Goal: Transaction & Acquisition: Book appointment/travel/reservation

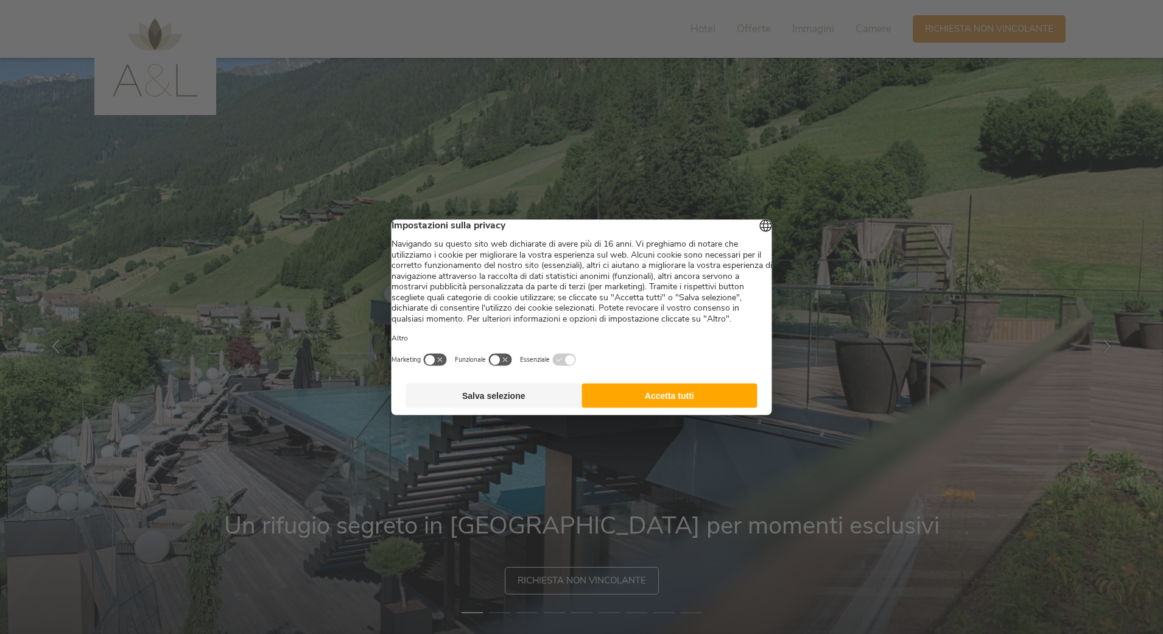
click at [692, 395] on button "Accetta tutti" at bounding box center [670, 395] width 176 height 24
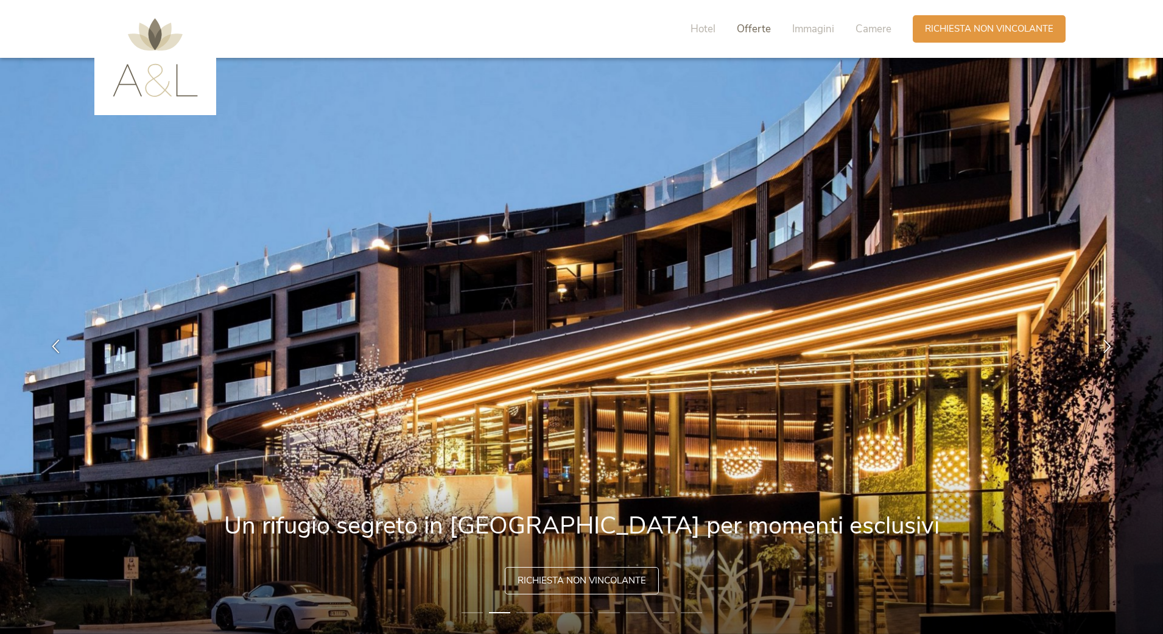
click at [737, 31] on span "Offerte" at bounding box center [754, 29] width 34 height 14
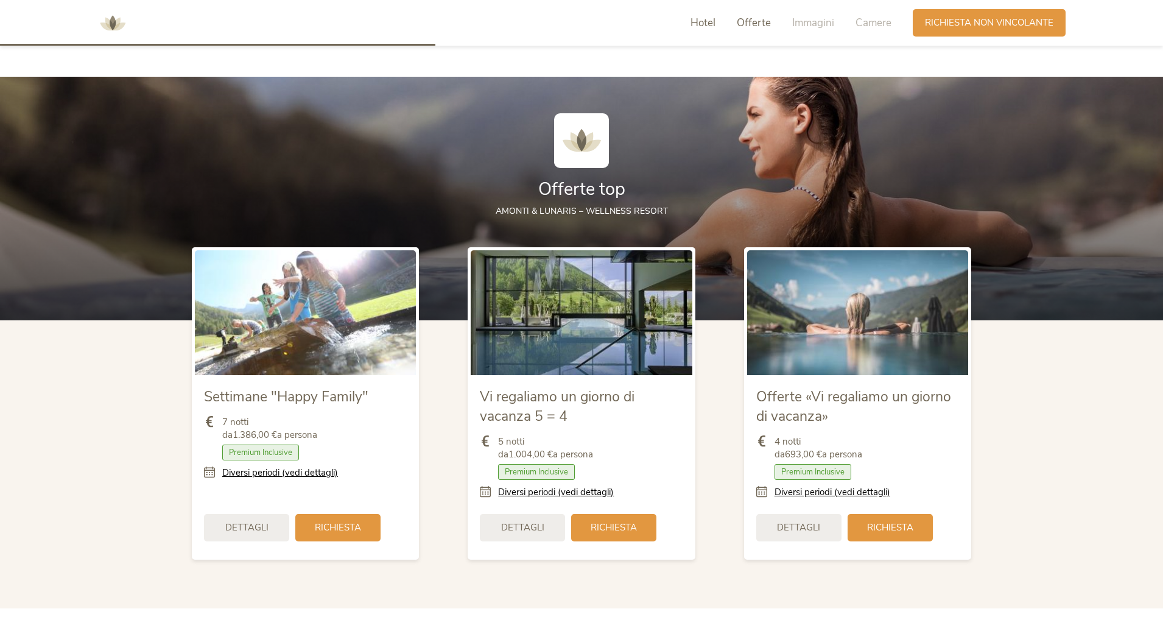
scroll to position [1399, 0]
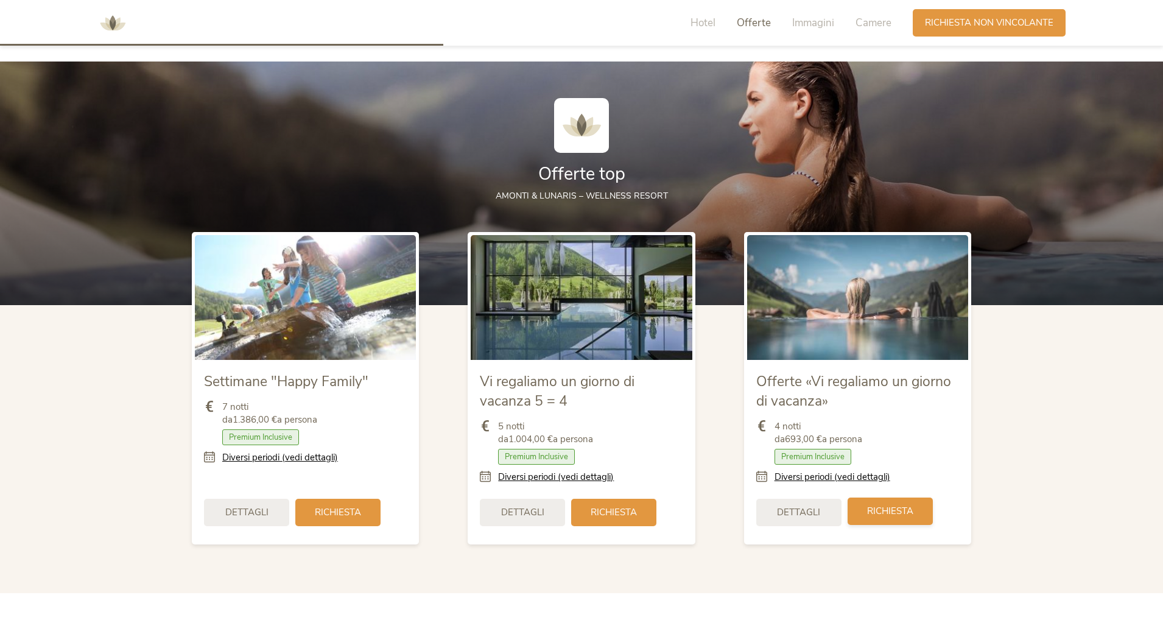
click at [897, 511] on span "Richiesta" at bounding box center [890, 511] width 46 height 13
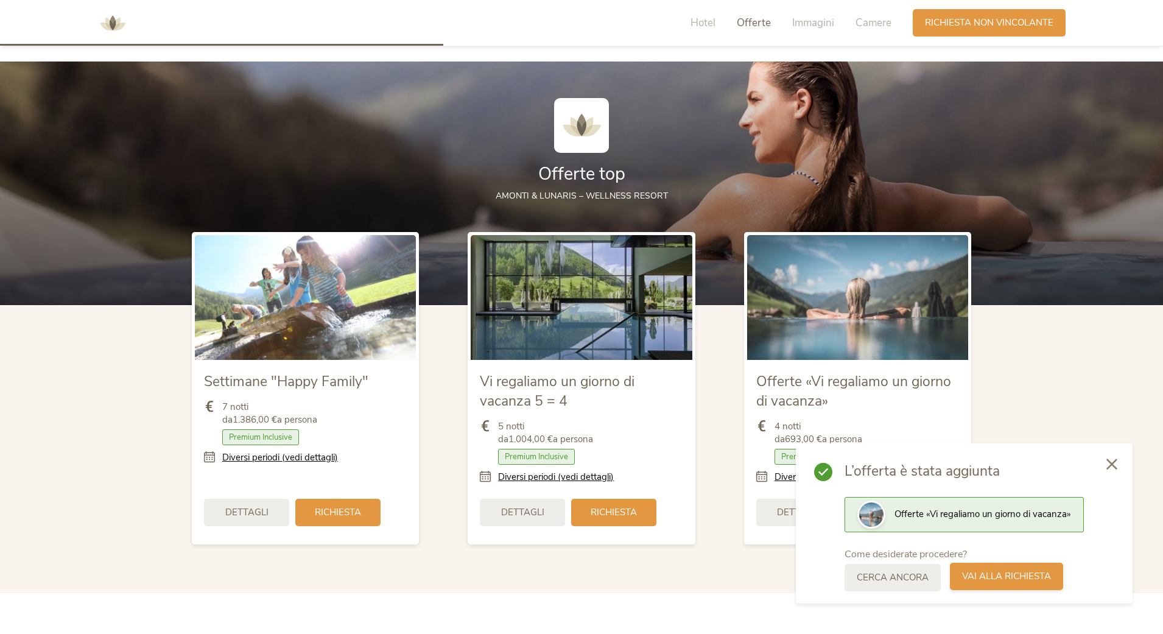
click at [1025, 577] on span "Vai alla richiesta" at bounding box center [1006, 576] width 89 height 13
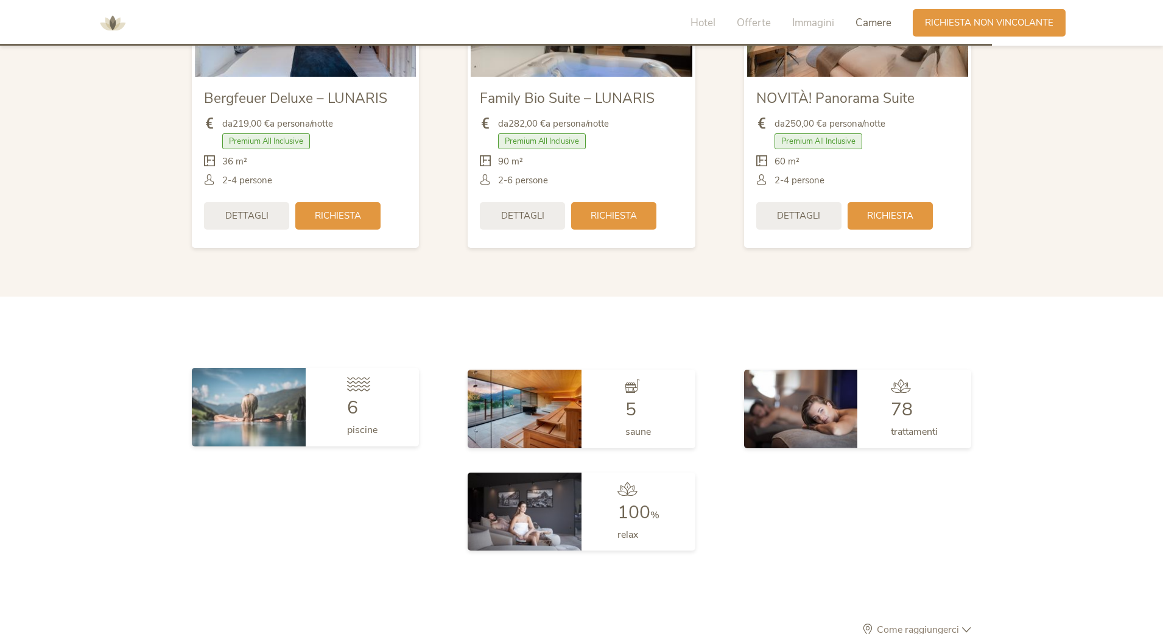
scroll to position [2960, 0]
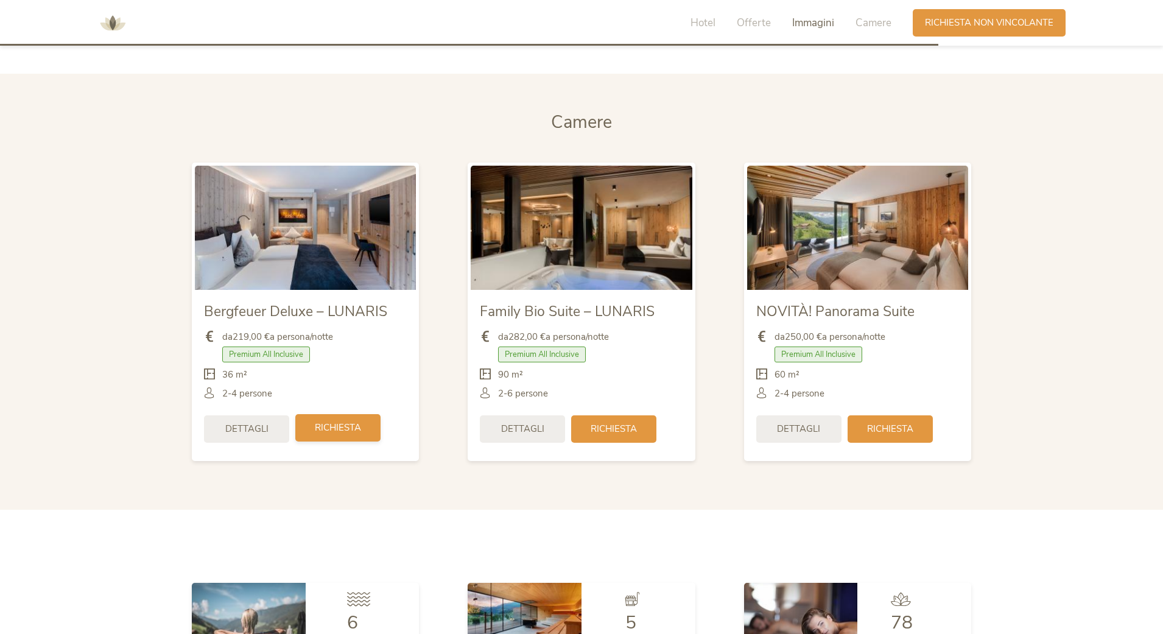
click at [350, 426] on span "Richiesta" at bounding box center [338, 427] width 46 height 13
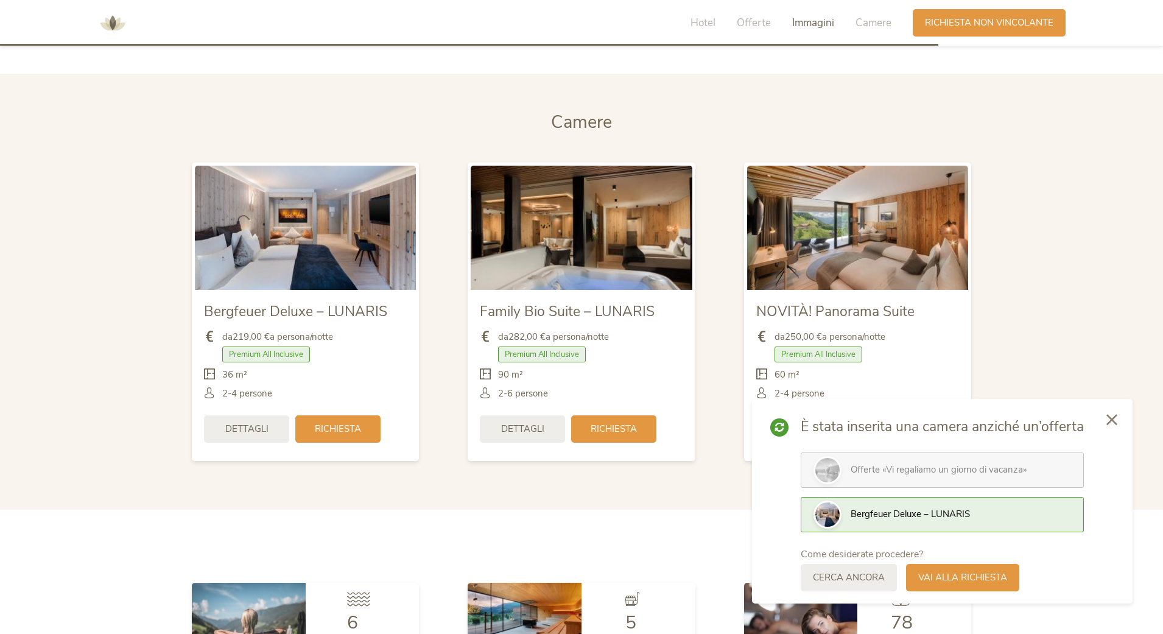
click at [55, 302] on section "Camere Camere Bergfeuer Deluxe – LUNARIS da 219,00 € a persona/notte Premium Al…" at bounding box center [581, 292] width 1163 height 436
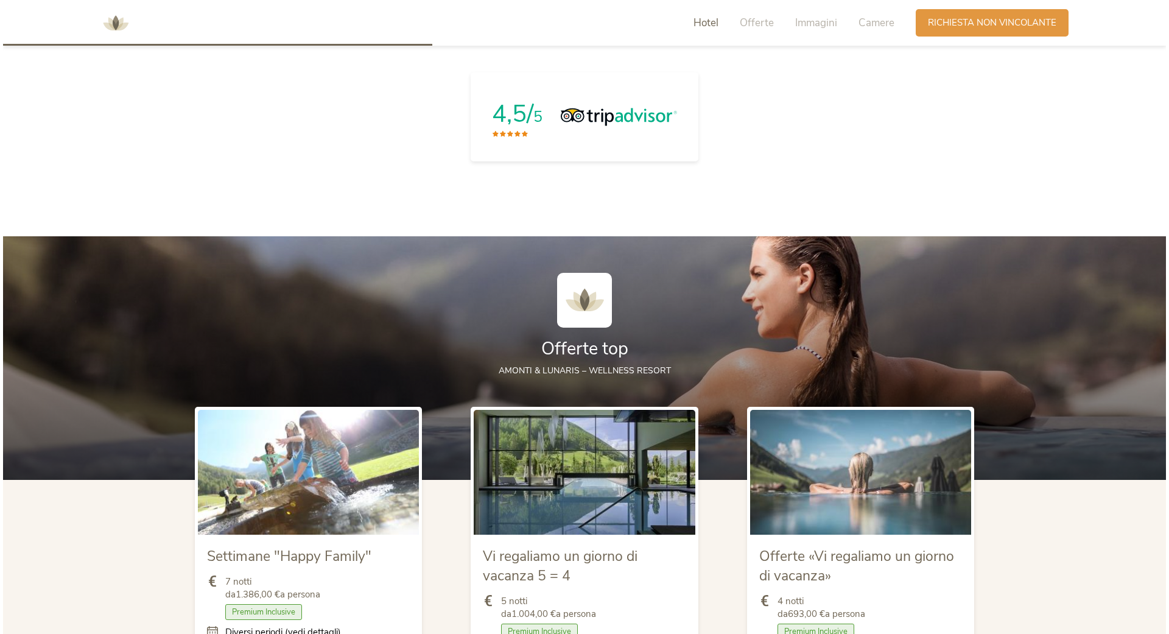
scroll to position [1366, 0]
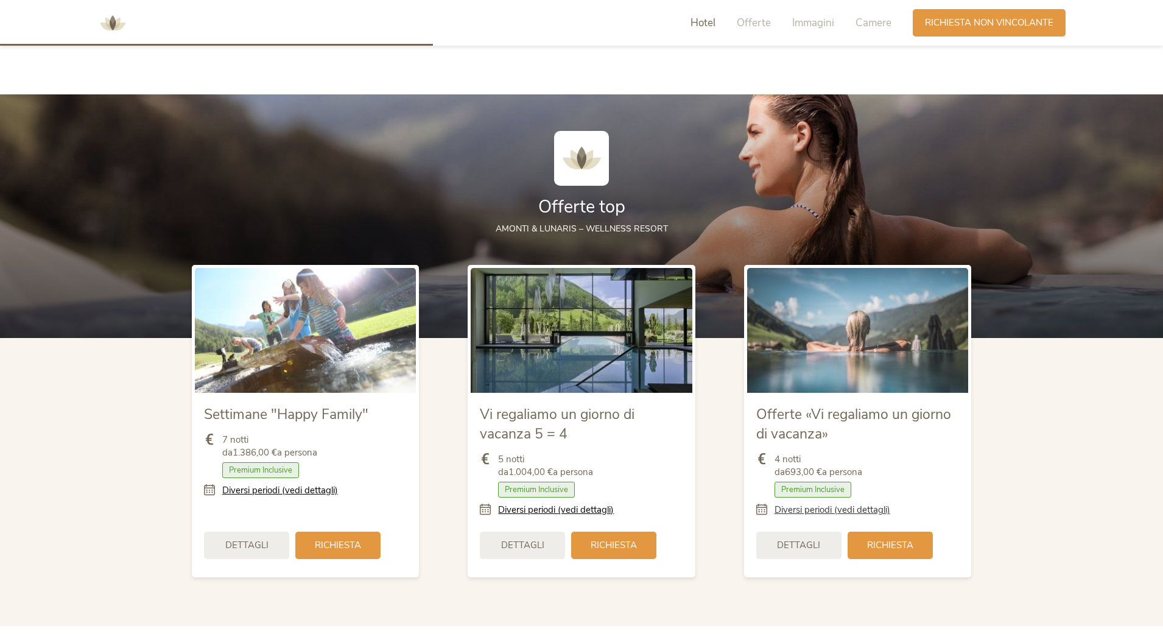
click at [819, 513] on link "Diversi periodi (vedi dettagli)" at bounding box center [833, 510] width 116 height 13
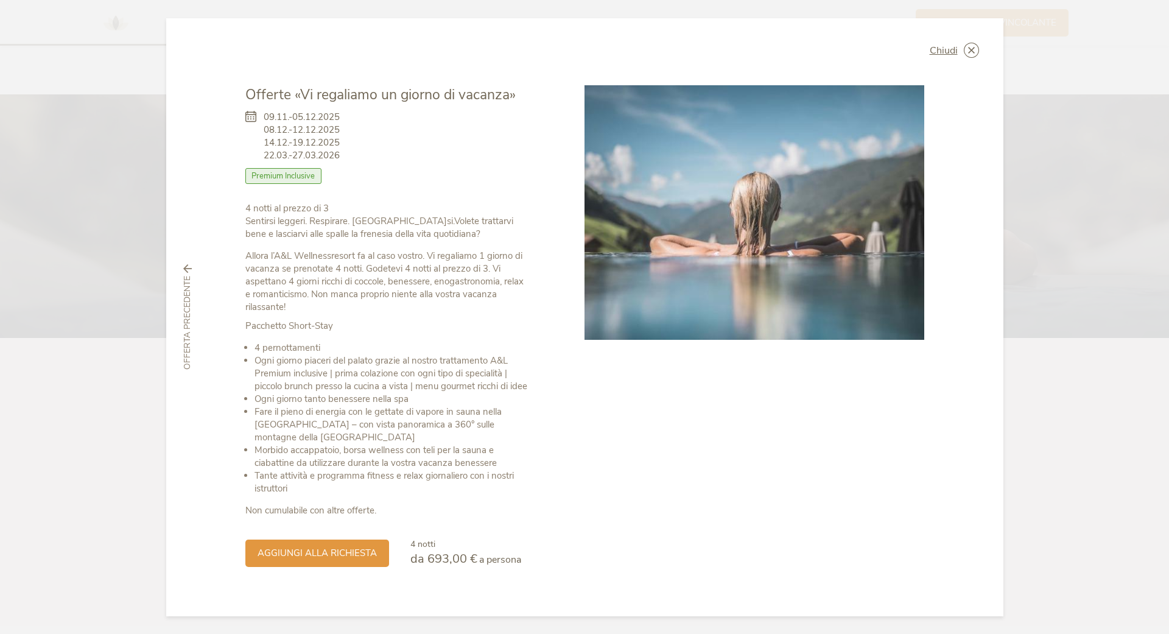
scroll to position [1, 0]
